Goal: Check status

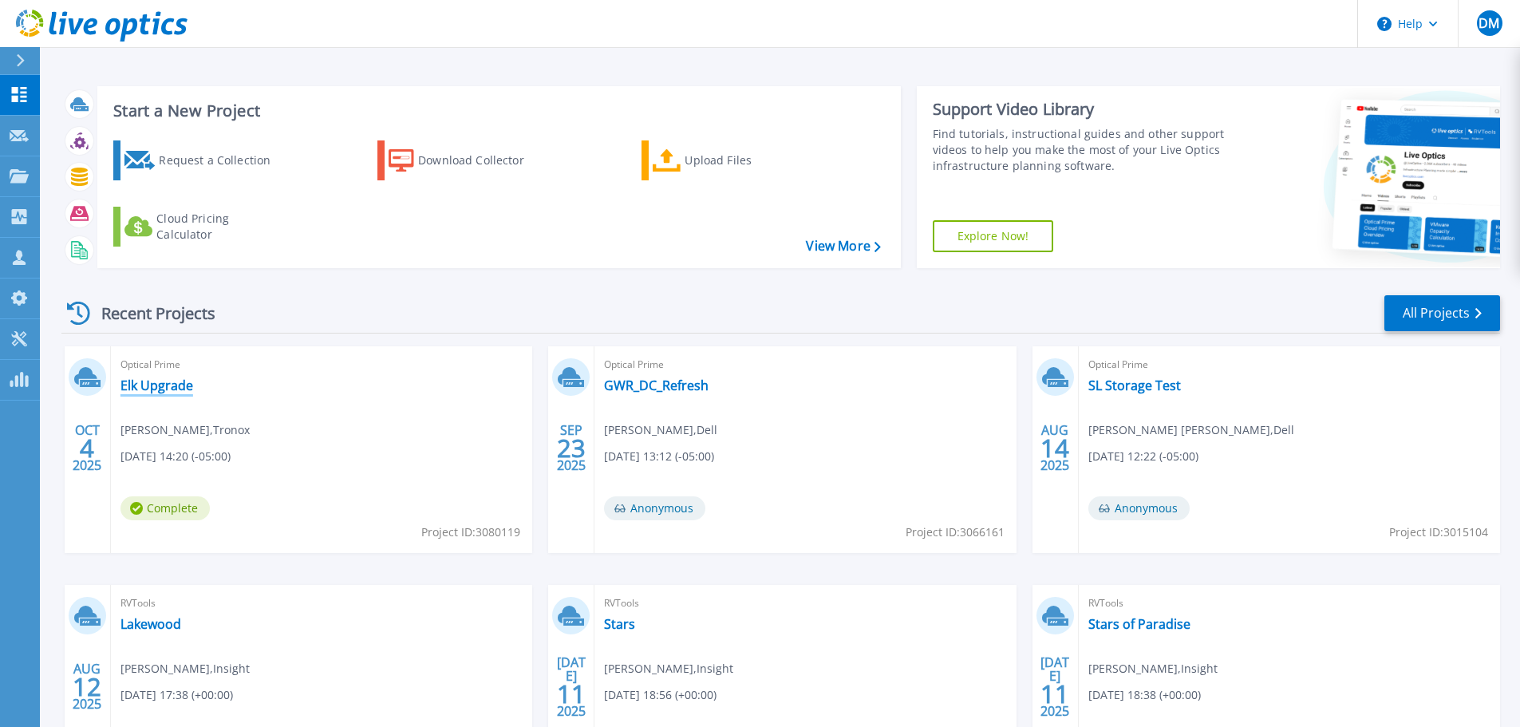
click at [144, 390] on link "Elk Upgrade" at bounding box center [157, 385] width 73 height 16
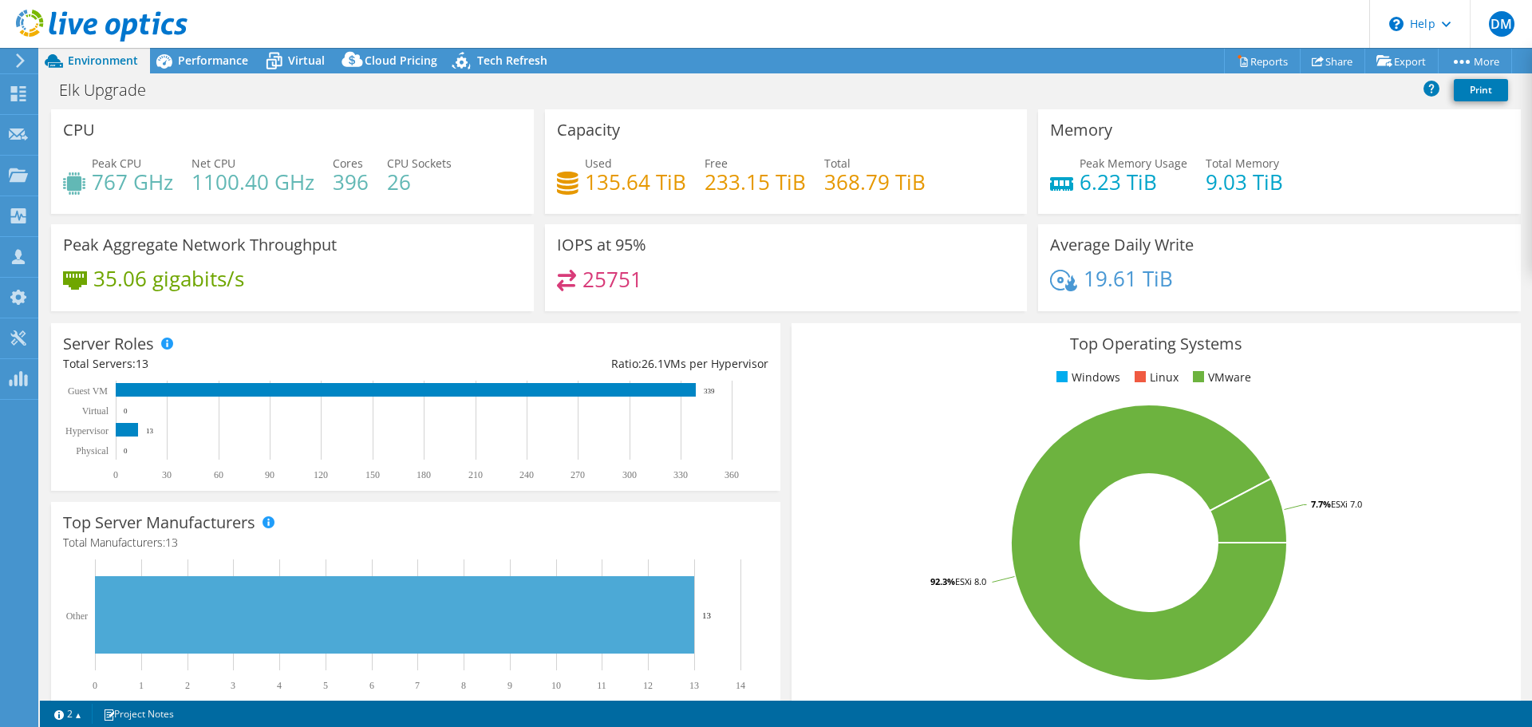
select select "USD"
click at [207, 69] on div "Performance" at bounding box center [205, 61] width 110 height 26
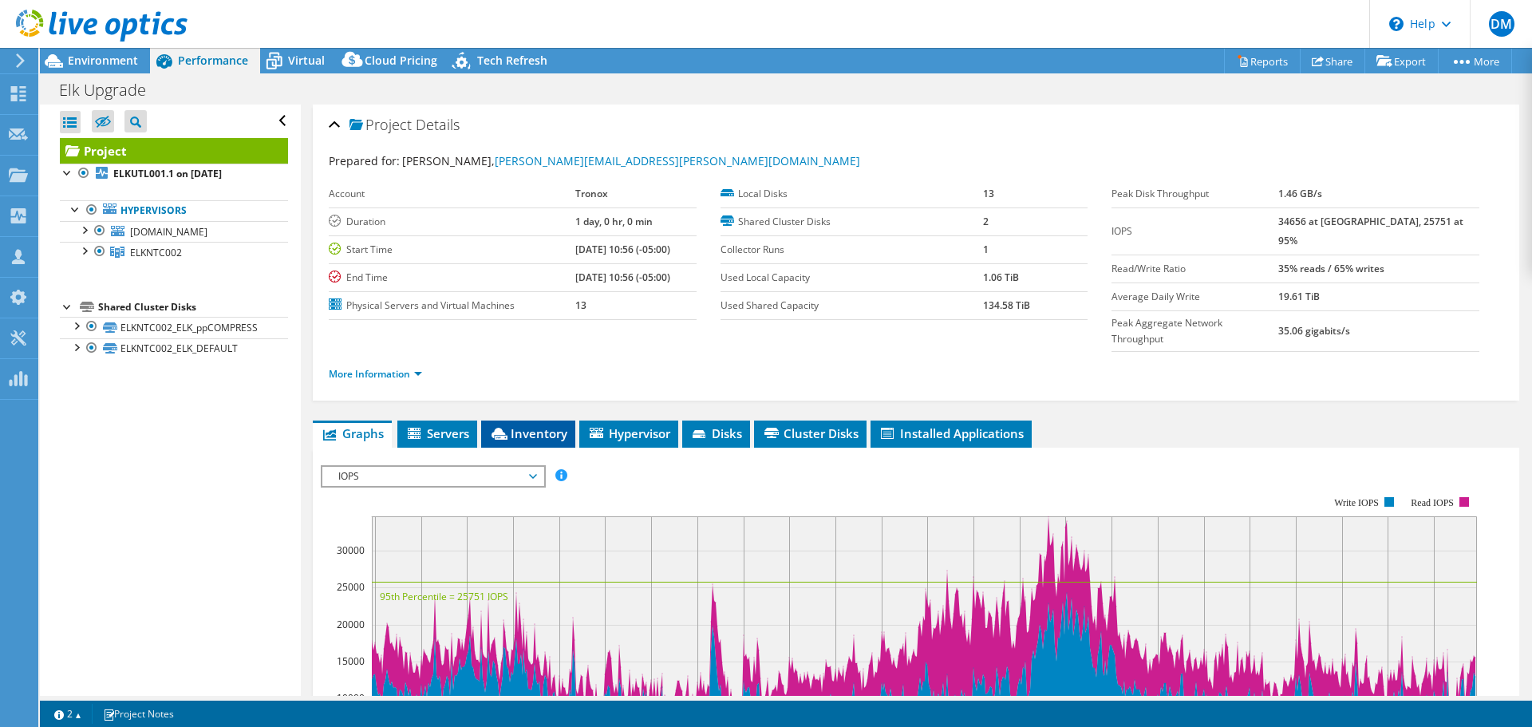
click at [531, 421] on li "Inventory" at bounding box center [528, 434] width 94 height 27
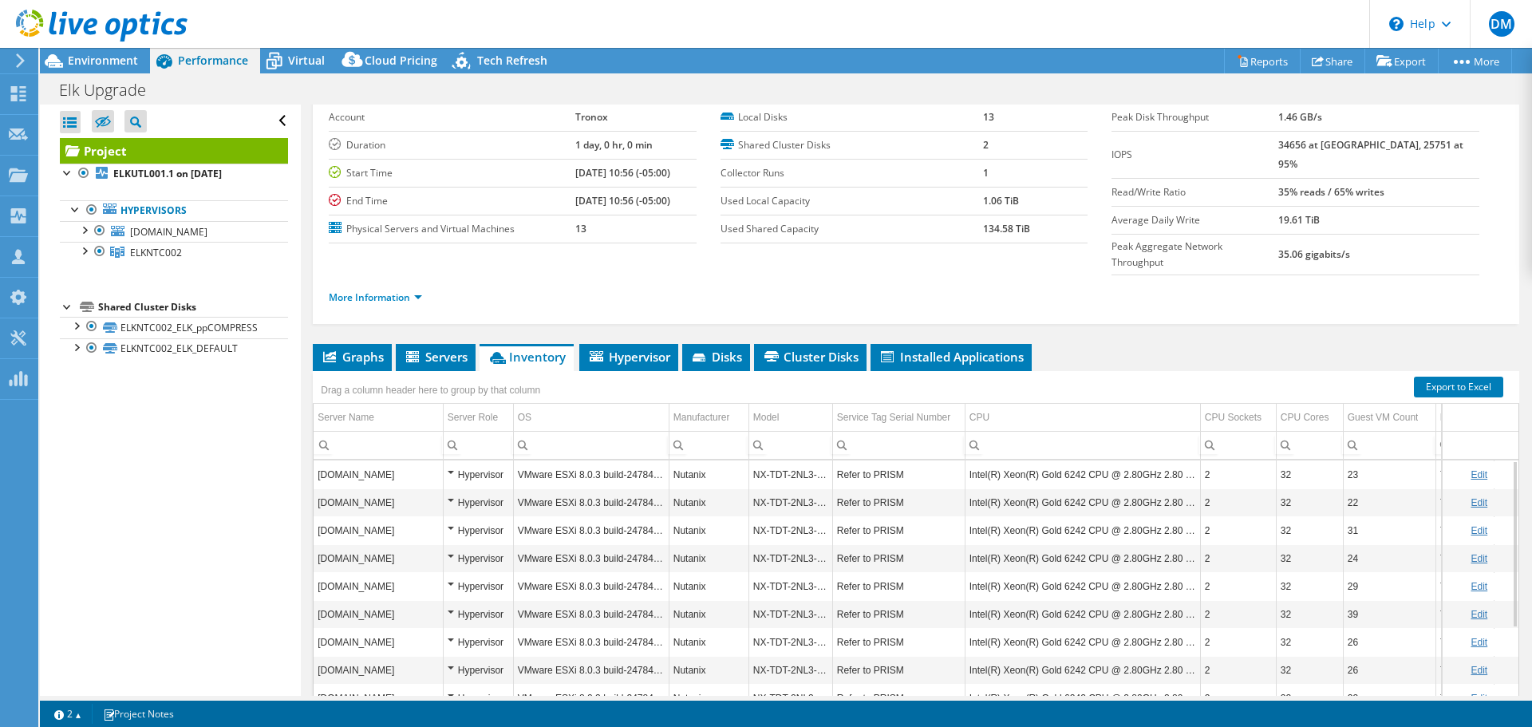
scroll to position [0, 64]
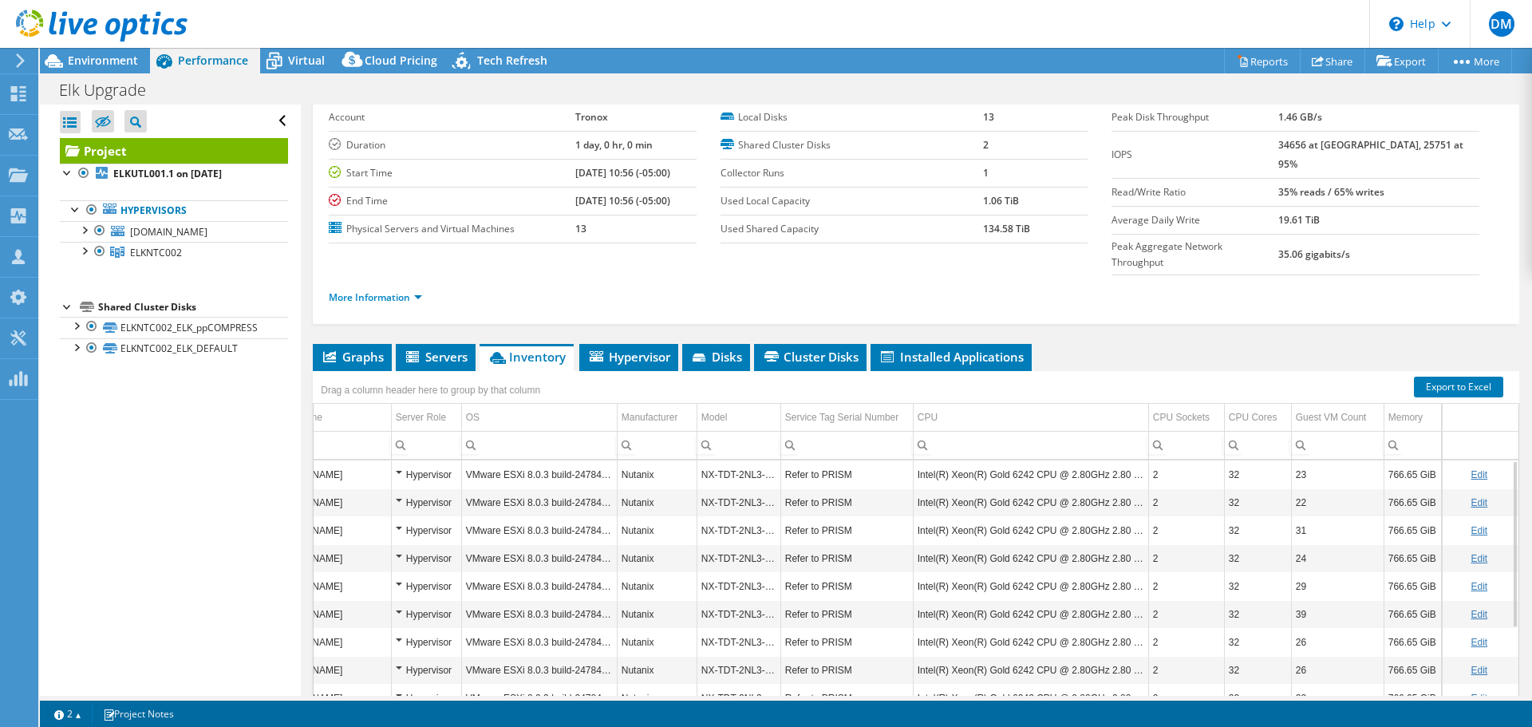
drag, startPoint x: 1041, startPoint y: 674, endPoint x: 1180, endPoint y: 659, distance: 139.7
click at [1180, 659] on body "DM Partner Team Member Dale Maudru dale.maudru@insight.com Insight My Profile L…" at bounding box center [766, 363] width 1532 height 727
